Goal: Task Accomplishment & Management: Use online tool/utility

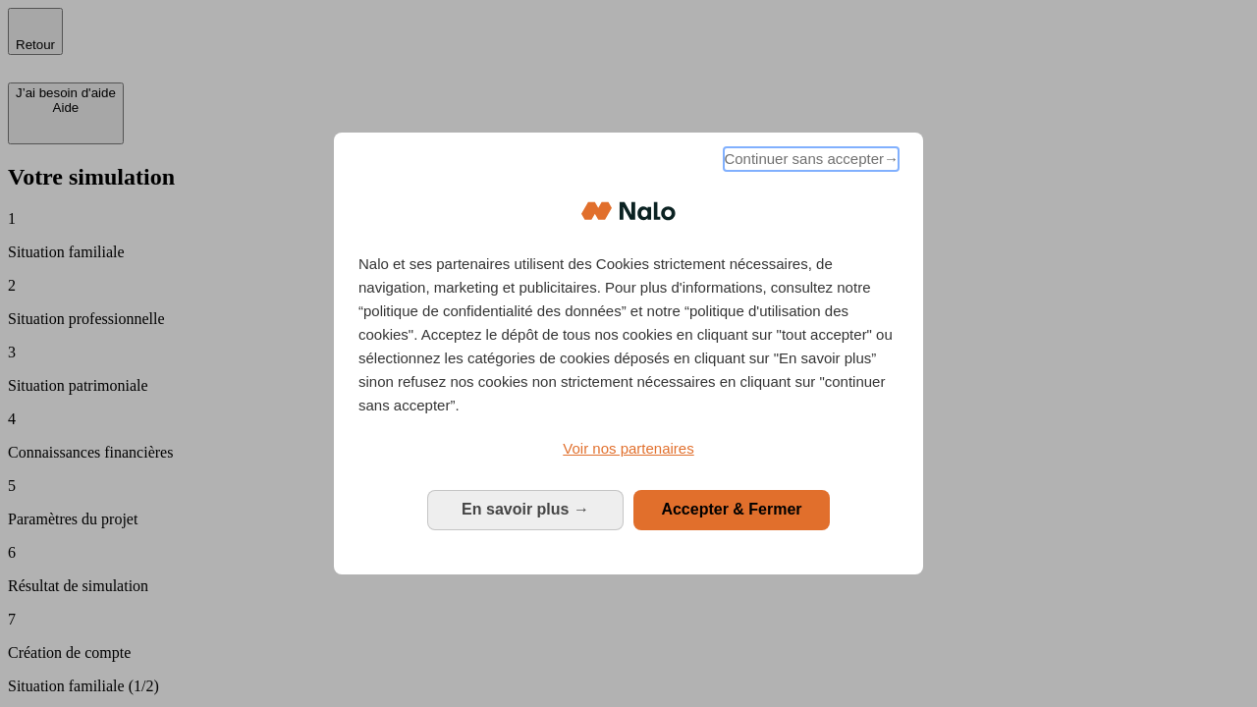
click at [809, 162] on span "Continuer sans accepter →" at bounding box center [811, 159] width 175 height 24
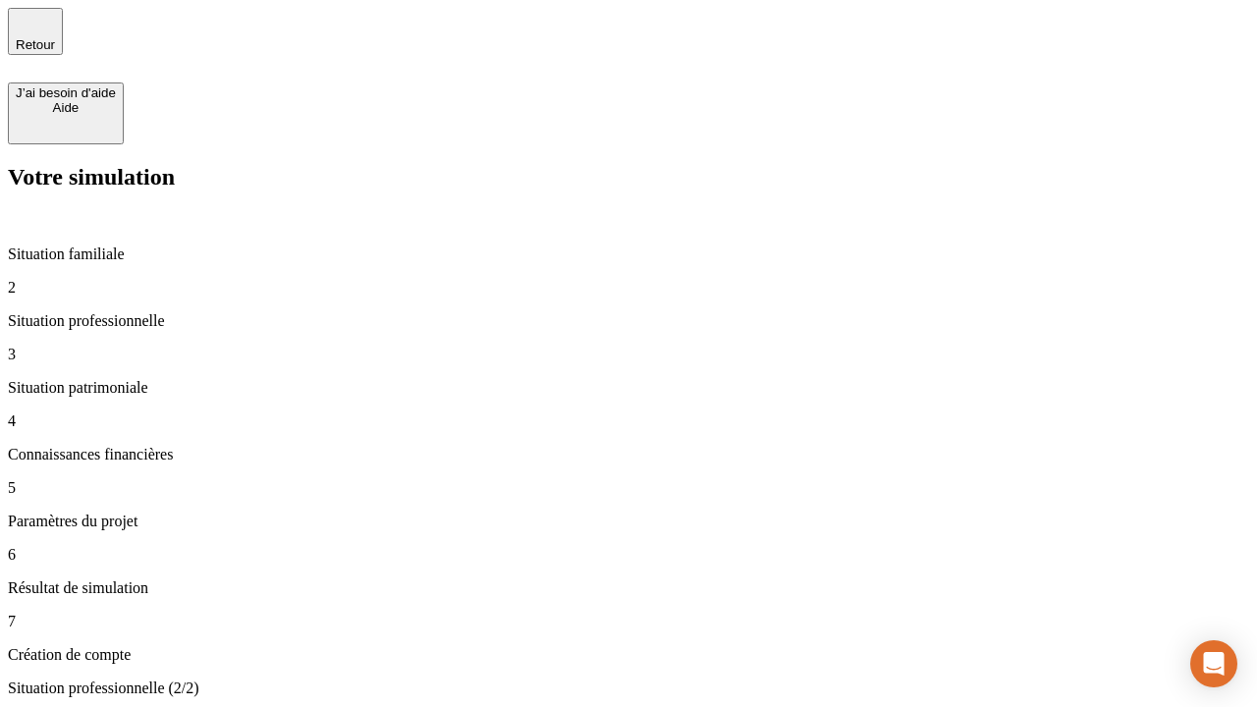
type input "30 000"
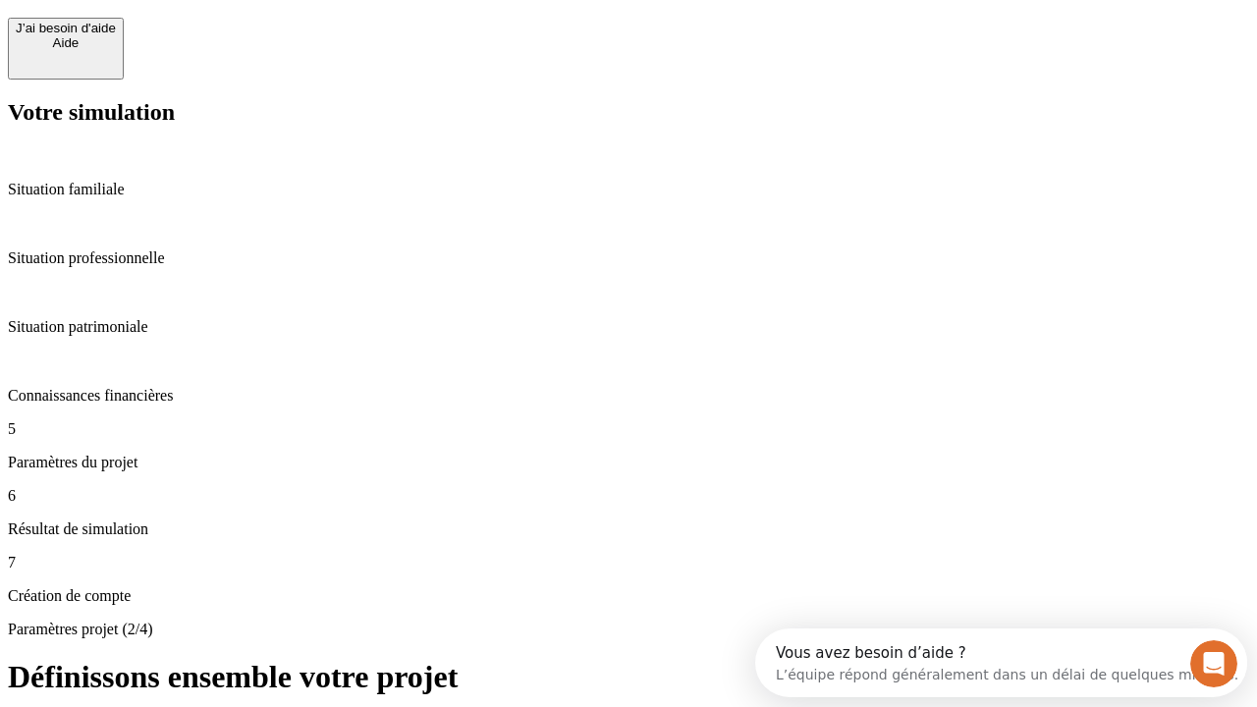
scroll to position [18, 0]
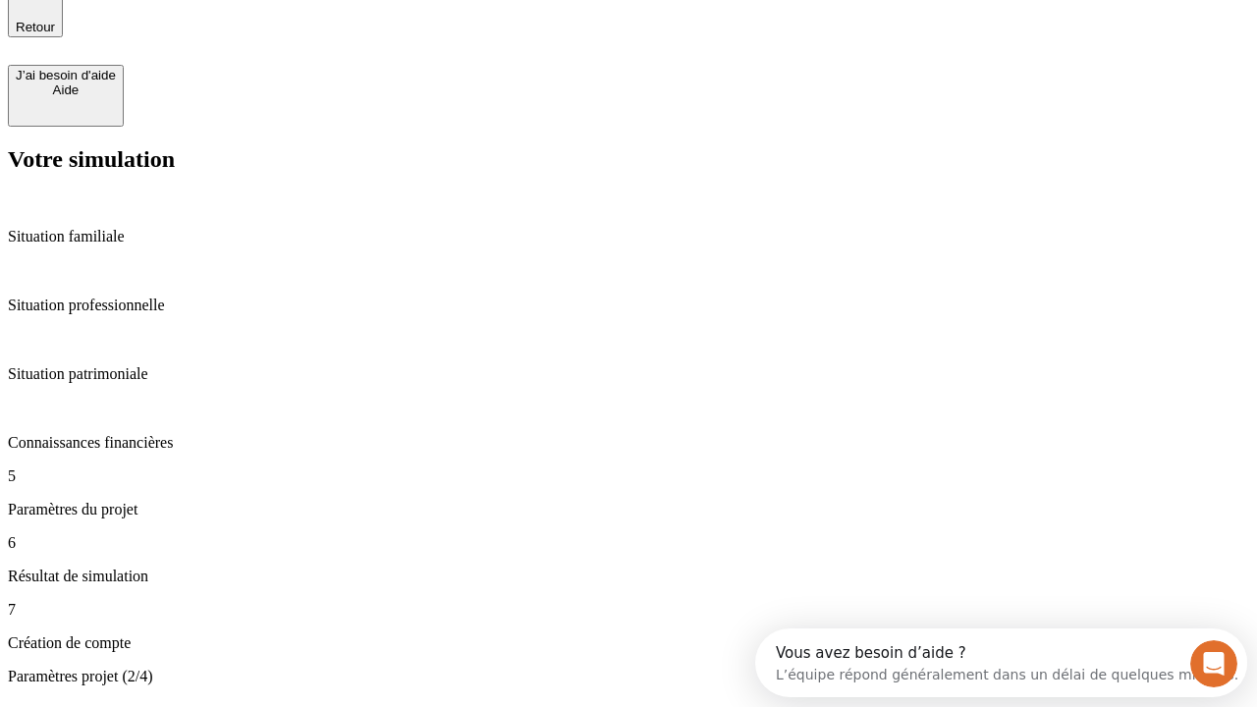
type input "25"
type input "64"
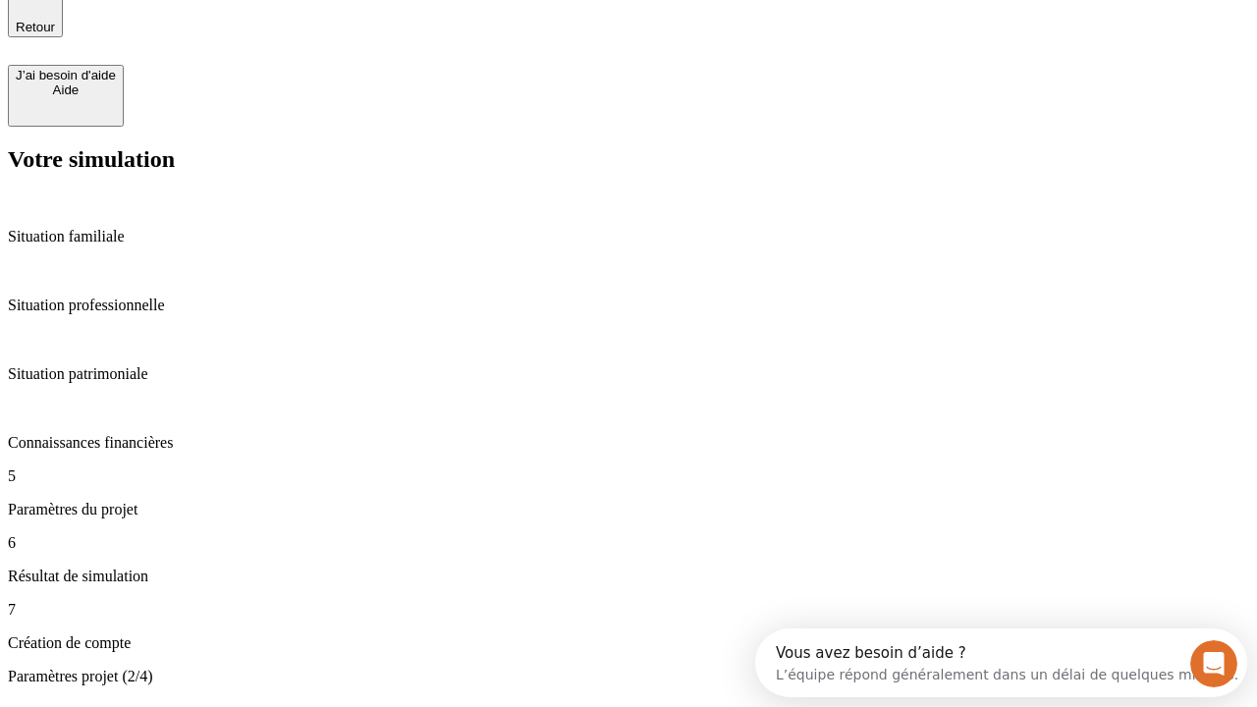
type input "1 000"
type input "640"
